Goal: Information Seeking & Learning: Learn about a topic

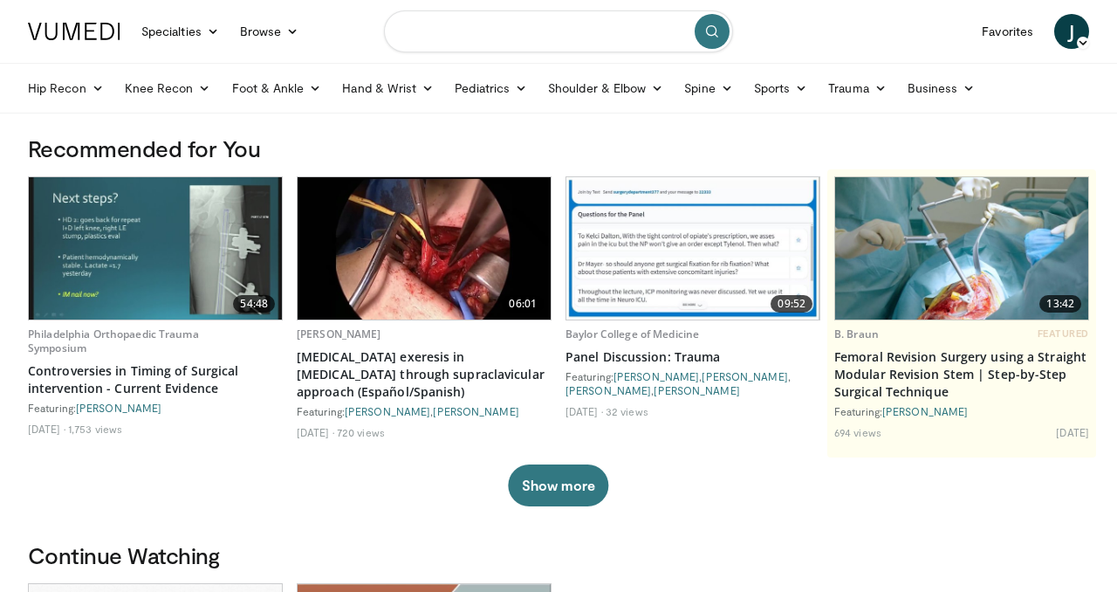
click at [516, 35] on input "Search topics, interventions" at bounding box center [558, 31] width 349 height 42
type input "**********"
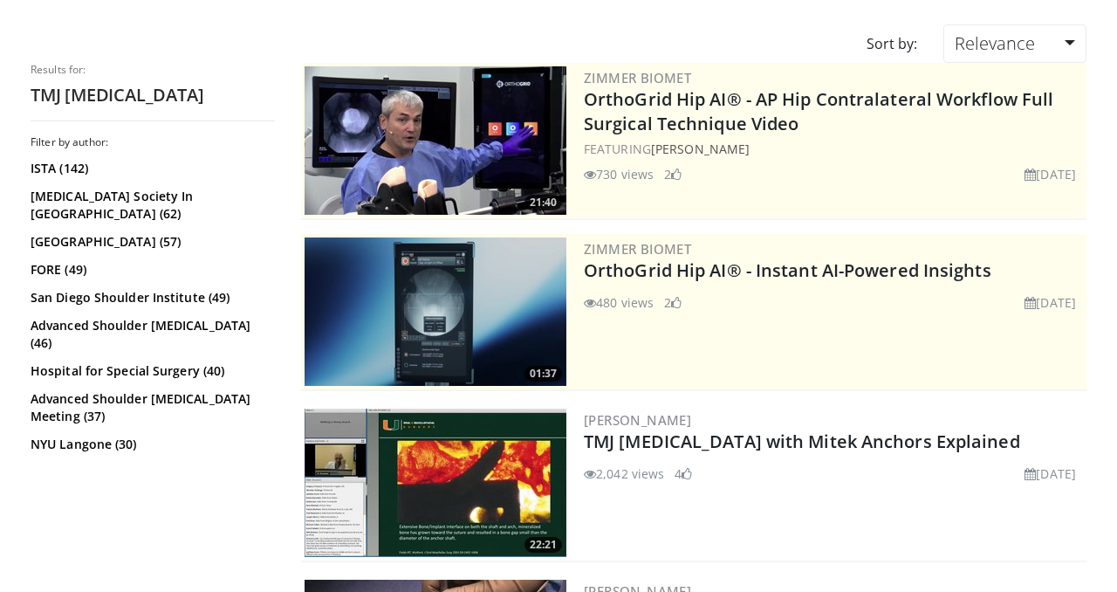
scroll to position [139, 0]
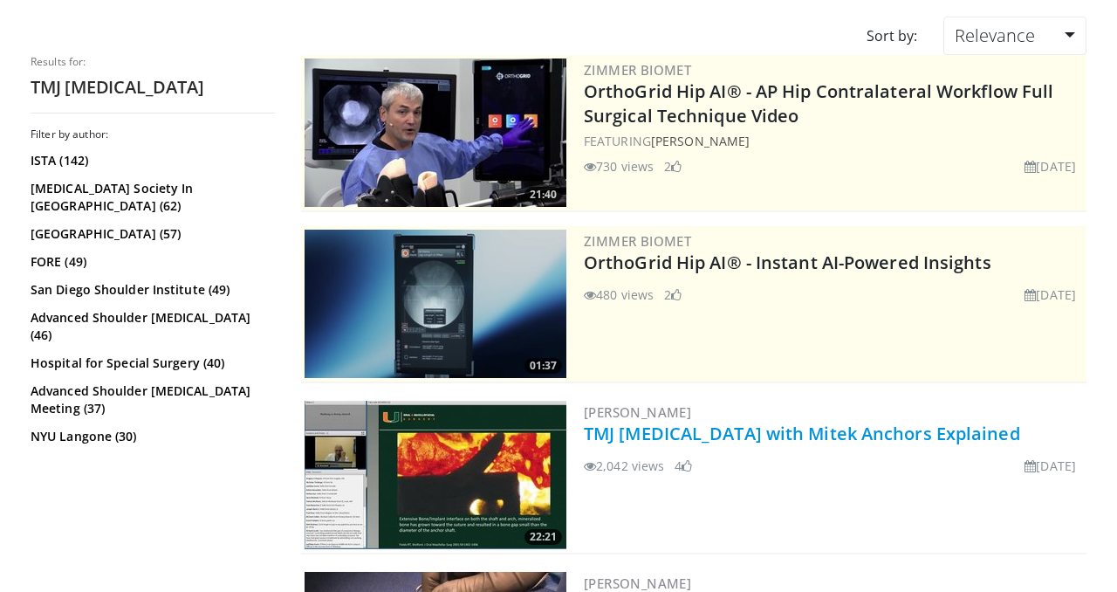
click at [724, 428] on link "TMJ [MEDICAL_DATA] with Mitek Anchors Explained" at bounding box center [802, 433] width 436 height 24
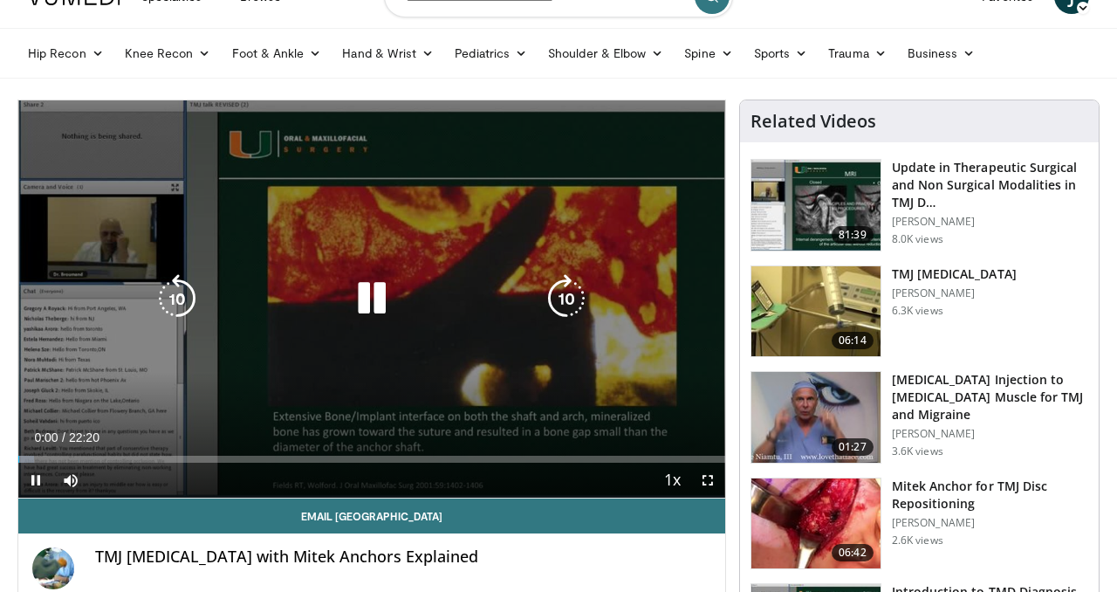
scroll to position [68, 0]
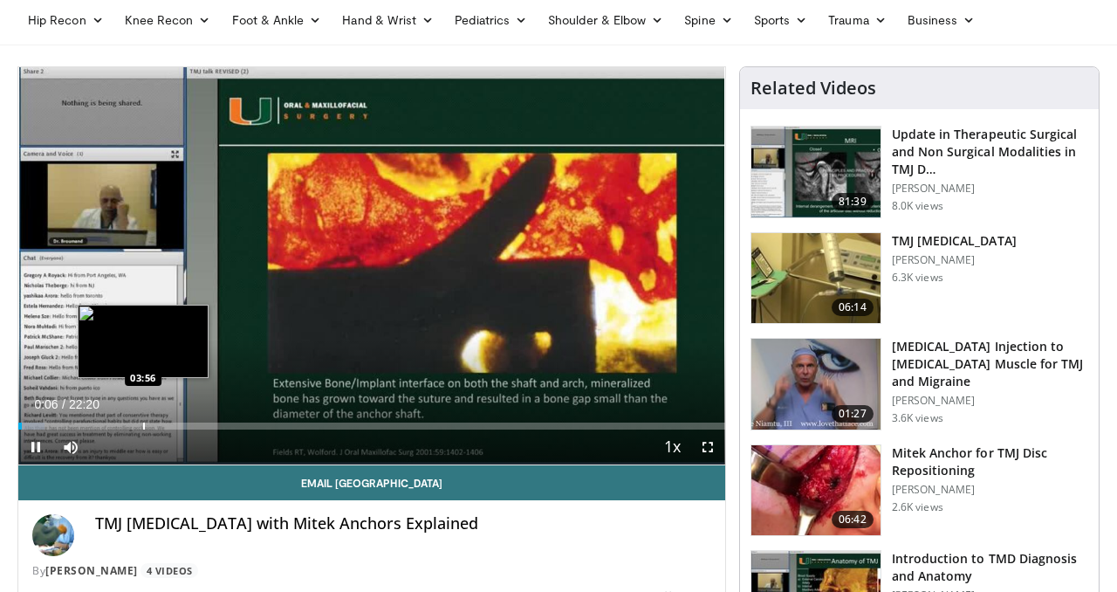
click at [143, 419] on div "Loaded : 3.72% 00:06 03:56" at bounding box center [371, 421] width 707 height 17
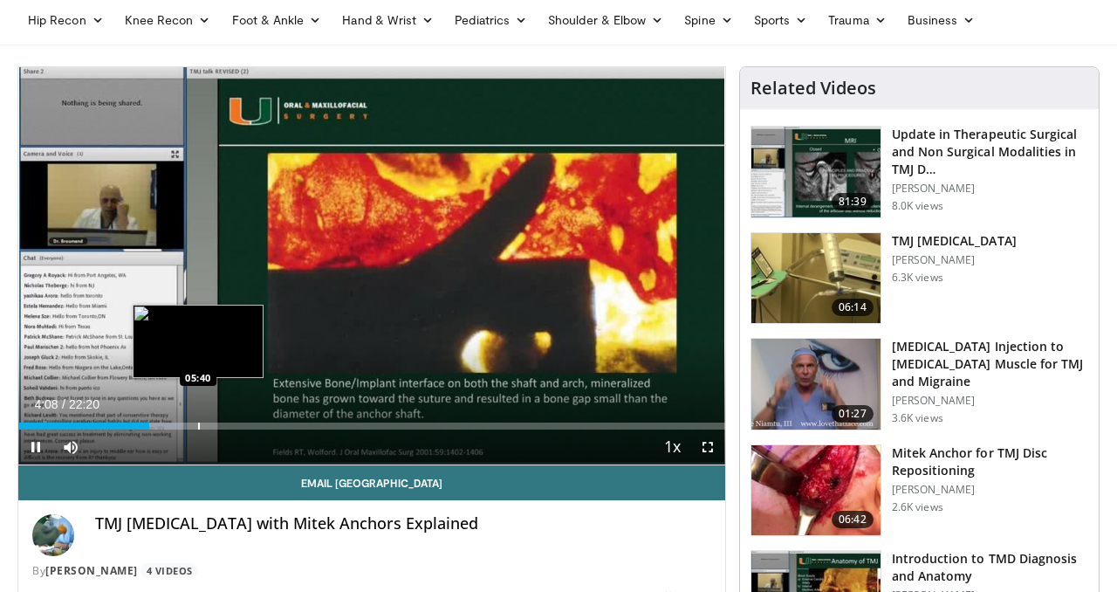
click at [198, 427] on div "Progress Bar" at bounding box center [199, 425] width 2 height 7
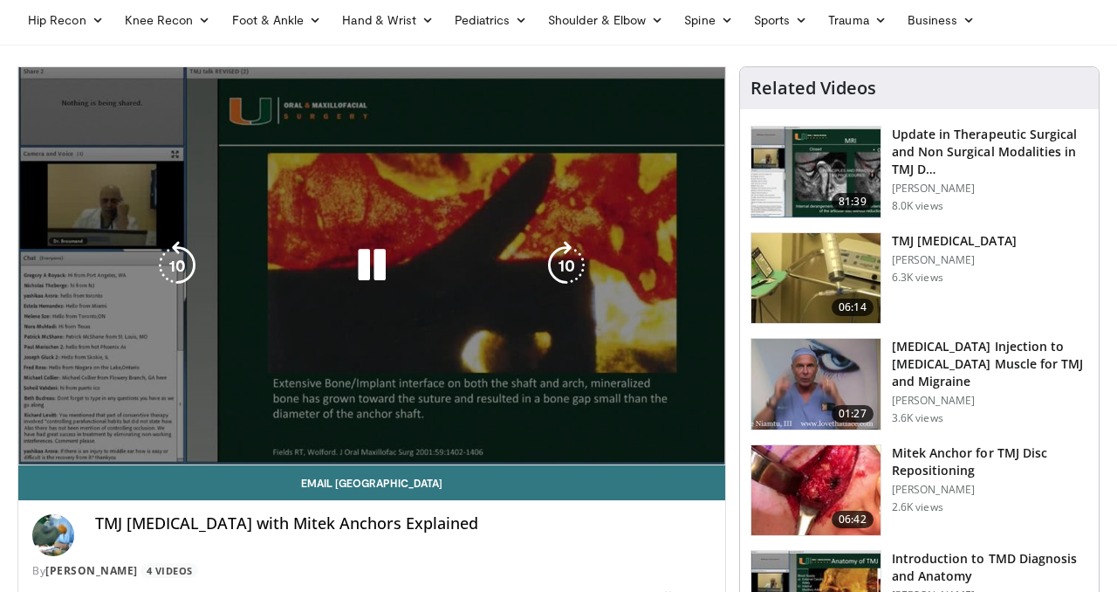
click at [236, 464] on div "Current Time 5:41 / Duration 22:20 Pause Skip Backward Skip Forward Mute Loaded…" at bounding box center [371, 481] width 707 height 35
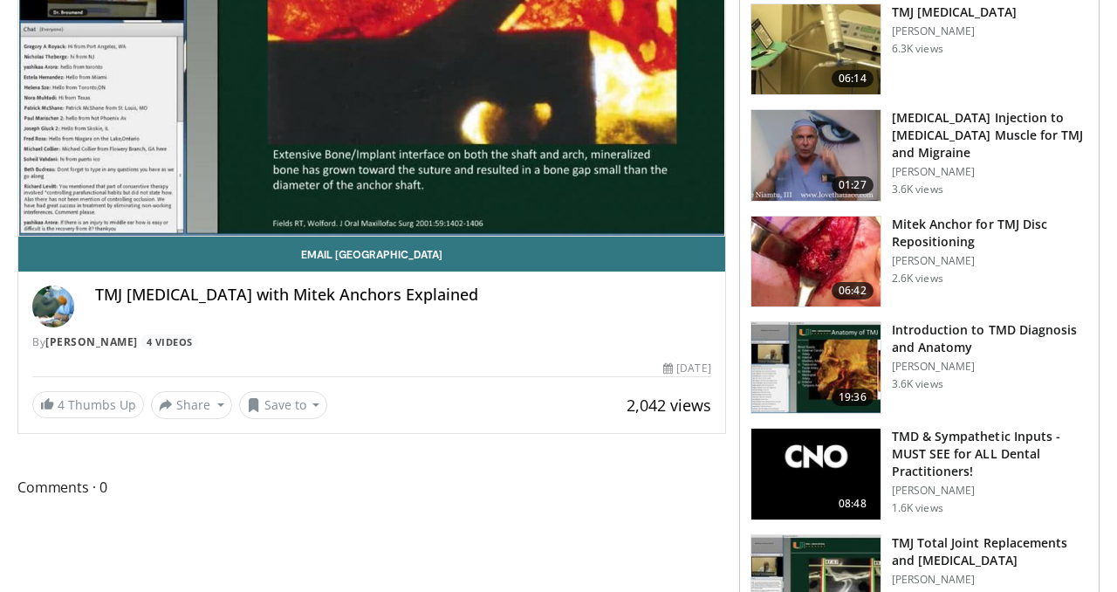
scroll to position [0, 0]
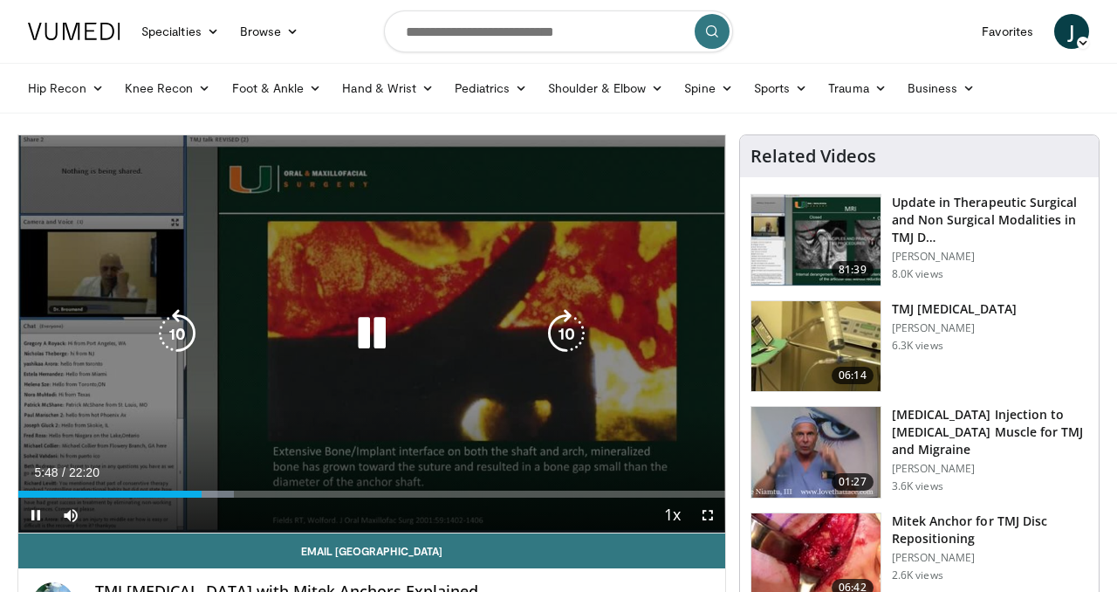
click at [393, 385] on div "10 seconds Tap to unmute" at bounding box center [371, 333] width 707 height 397
